Goal: Information Seeking & Learning: Learn about a topic

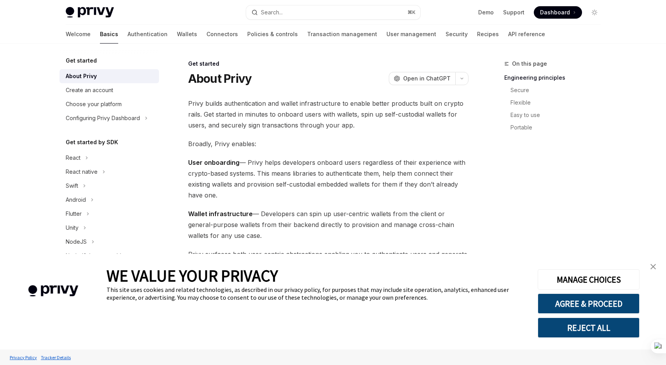
click at [651, 269] on img "close banner" at bounding box center [653, 266] width 5 height 5
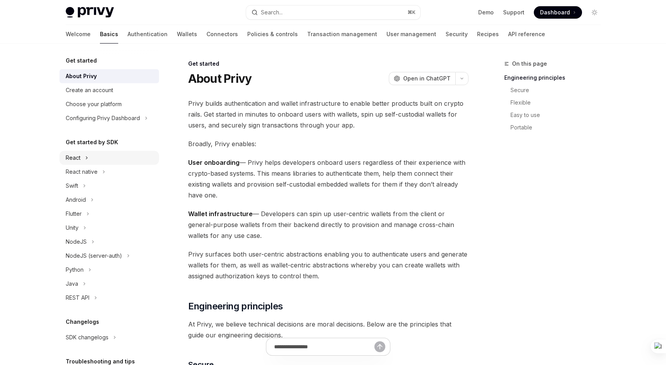
click at [72, 161] on div "React" at bounding box center [73, 157] width 15 height 9
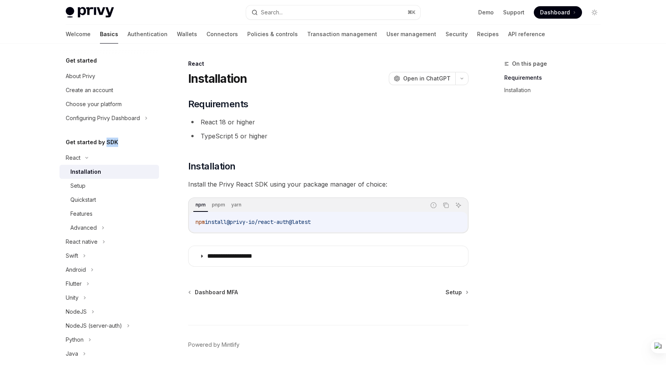
drag, startPoint x: 104, startPoint y: 142, endPoint x: 124, endPoint y: 141, distance: 20.3
click at [124, 141] on div "Get started by SDK" at bounding box center [110, 142] width 100 height 9
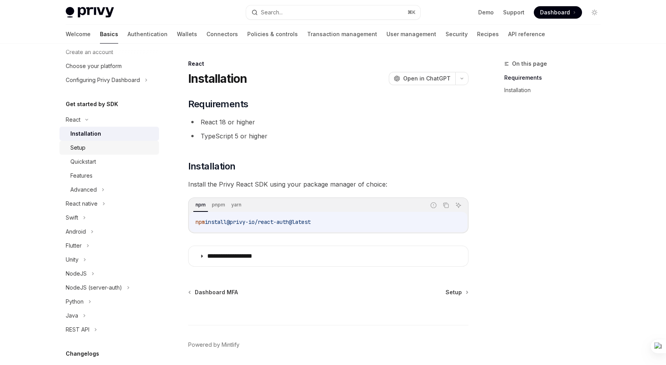
click at [115, 150] on div "Setup" at bounding box center [112, 147] width 84 height 9
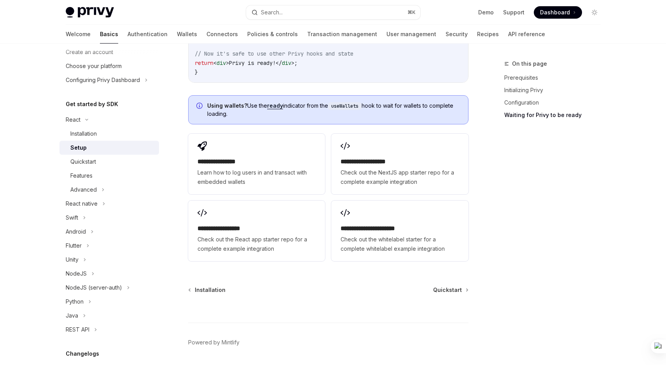
scroll to position [983, 0]
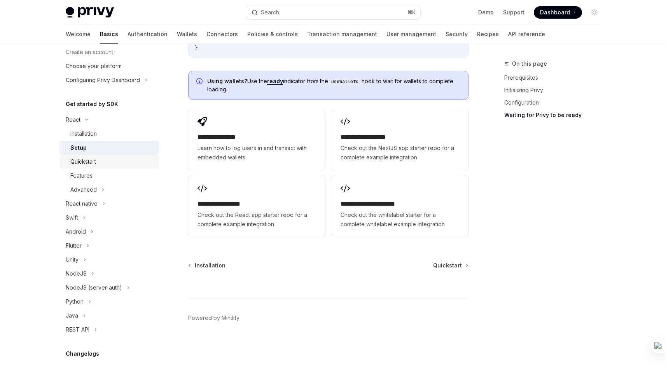
click at [111, 160] on div "Quickstart" at bounding box center [112, 161] width 84 height 9
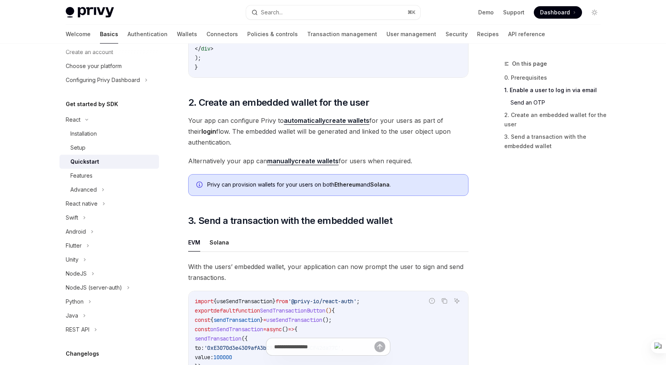
scroll to position [776, 0]
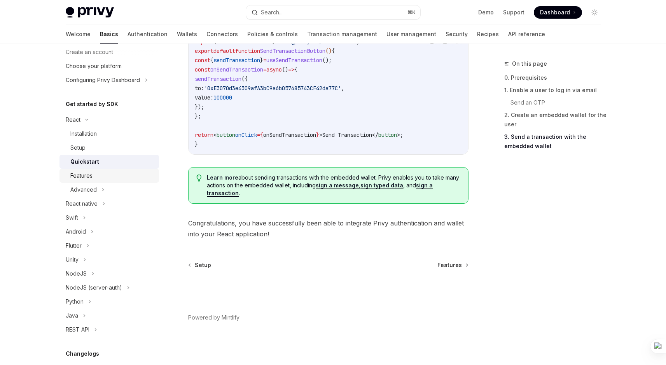
click at [85, 182] on link "Features" at bounding box center [110, 176] width 100 height 14
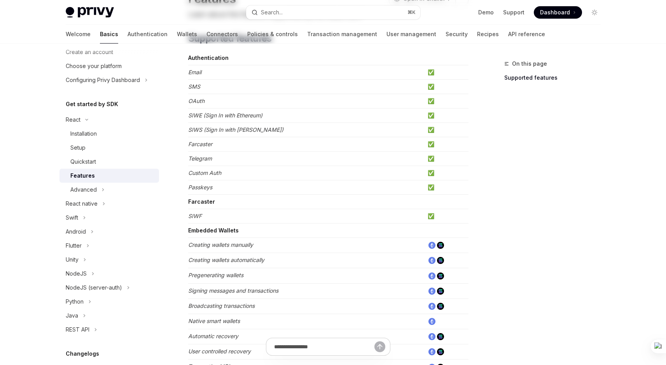
scroll to position [88, 0]
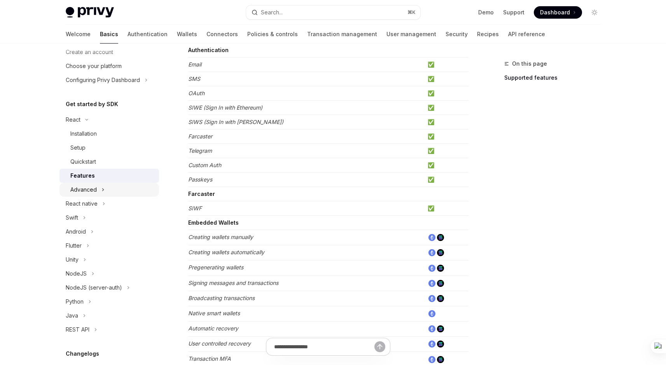
click at [102, 190] on icon at bounding box center [103, 189] width 3 height 9
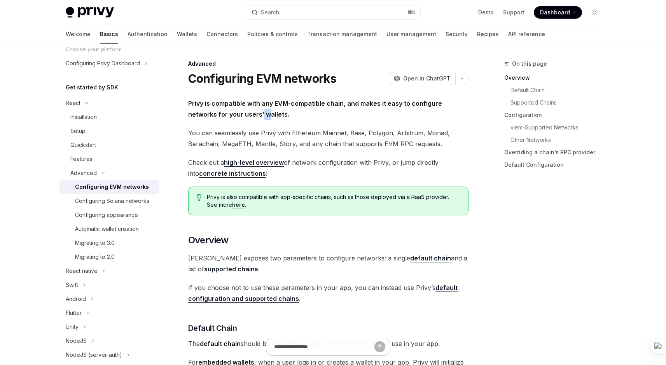
drag, startPoint x: 236, startPoint y: 110, endPoint x: 232, endPoint y: 109, distance: 4.3
click at [232, 109] on span "Privy is compatible with any EVM-compatible chain, and makes it easy to configu…" at bounding box center [328, 109] width 280 height 22
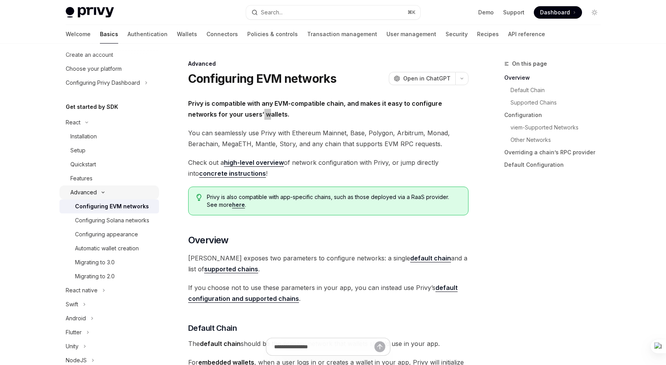
scroll to position [34, 0]
click at [92, 121] on button "React" at bounding box center [110, 124] width 100 height 14
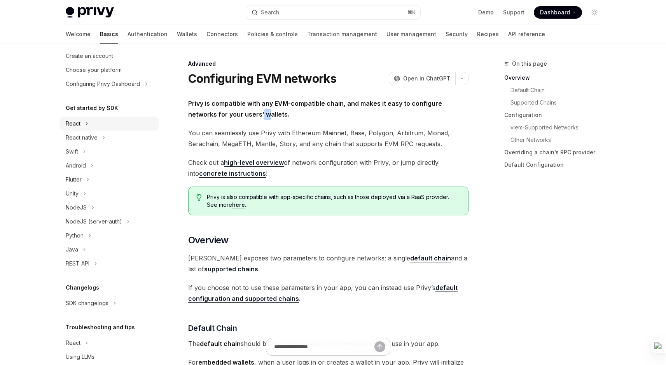
click at [68, 123] on div "React" at bounding box center [73, 123] width 15 height 9
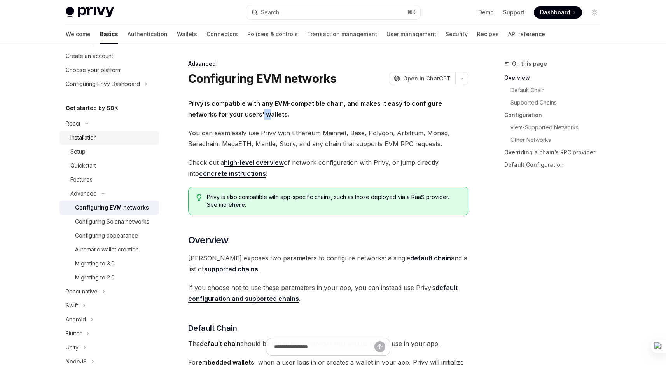
click at [75, 137] on div "Installation" at bounding box center [83, 137] width 26 height 9
type textarea "*"
